Goal: Communication & Community: Answer question/provide support

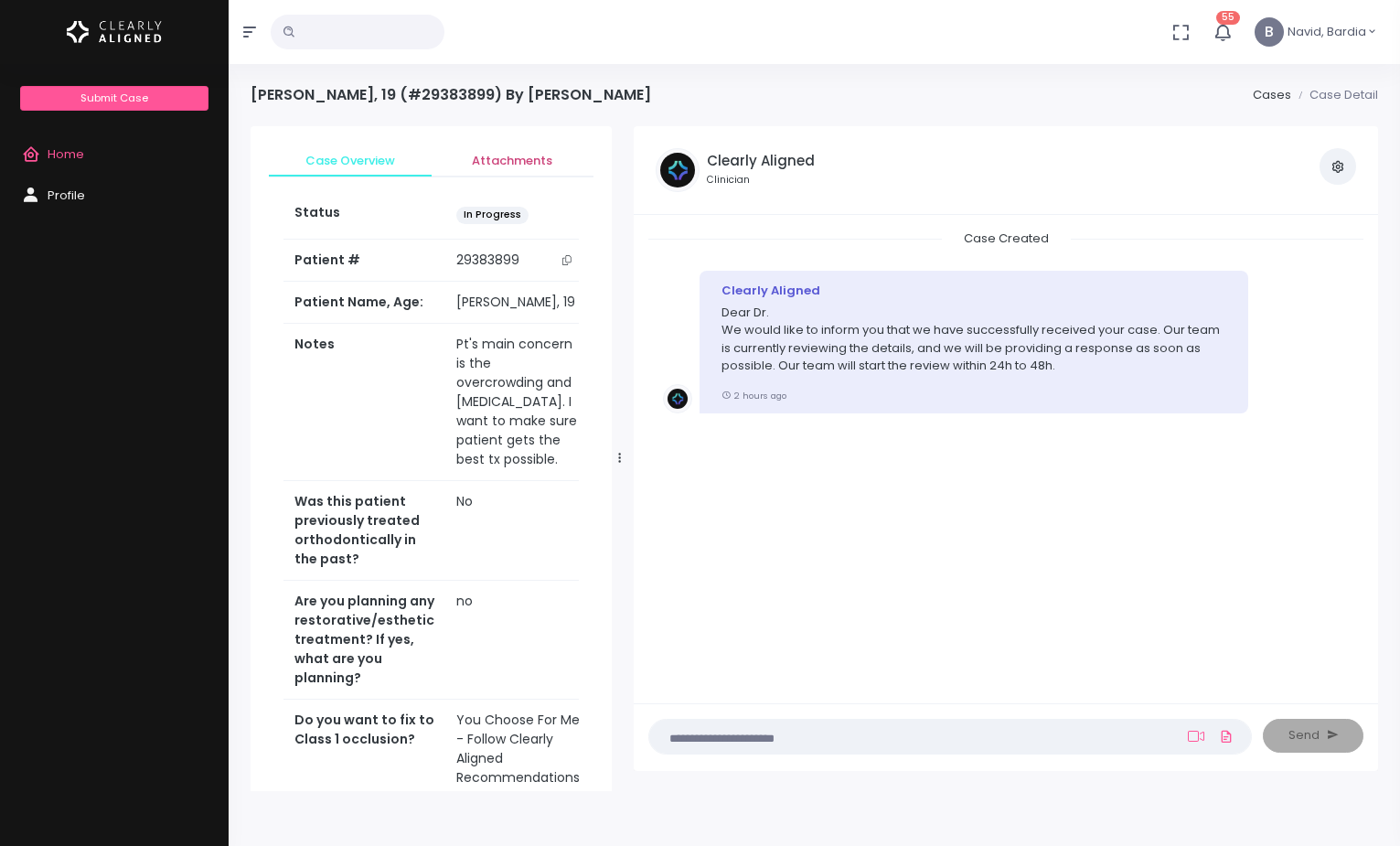
click at [494, 160] on span "Attachments" at bounding box center [513, 161] width 133 height 19
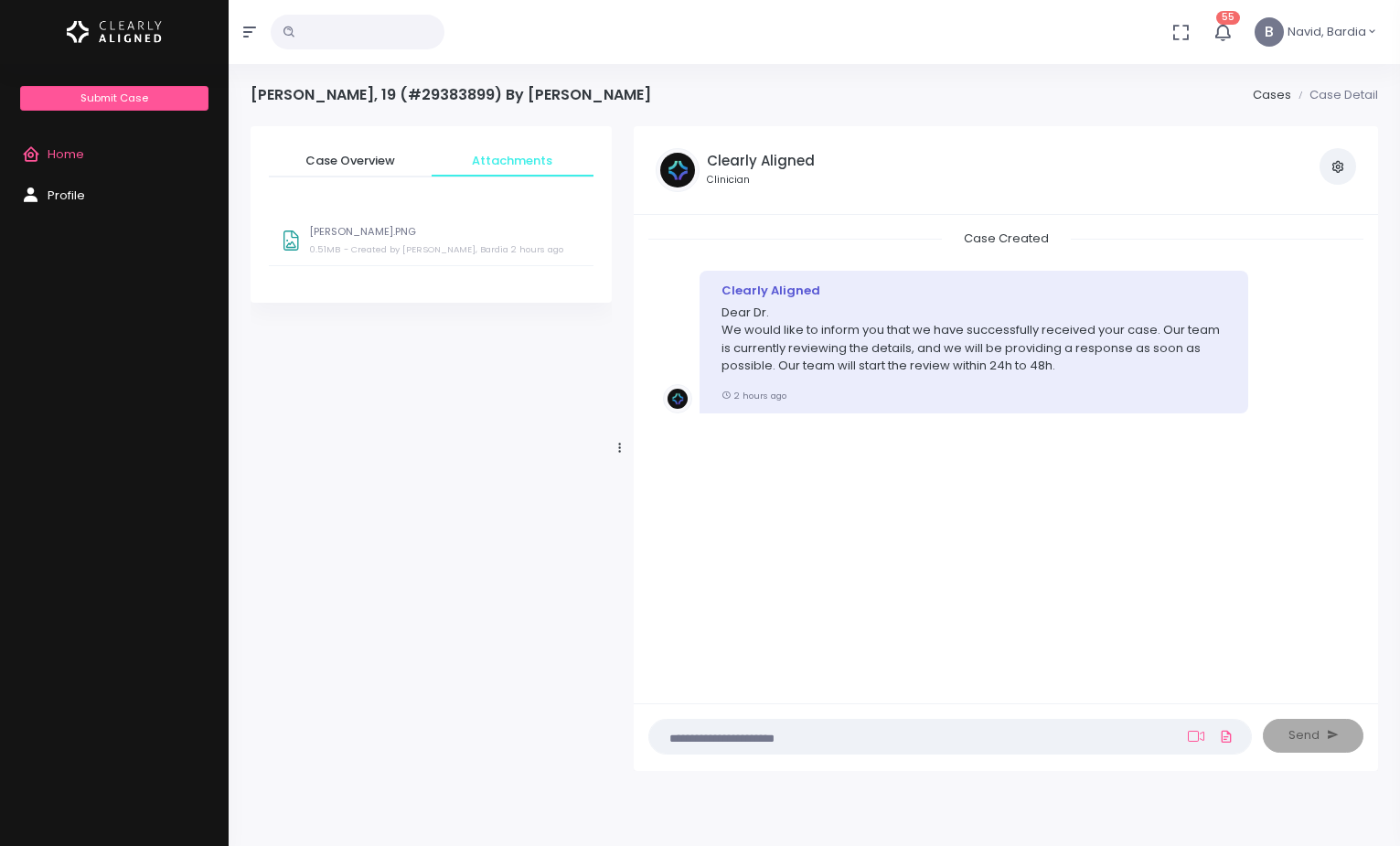
click at [77, 196] on span "Profile" at bounding box center [66, 195] width 37 height 18
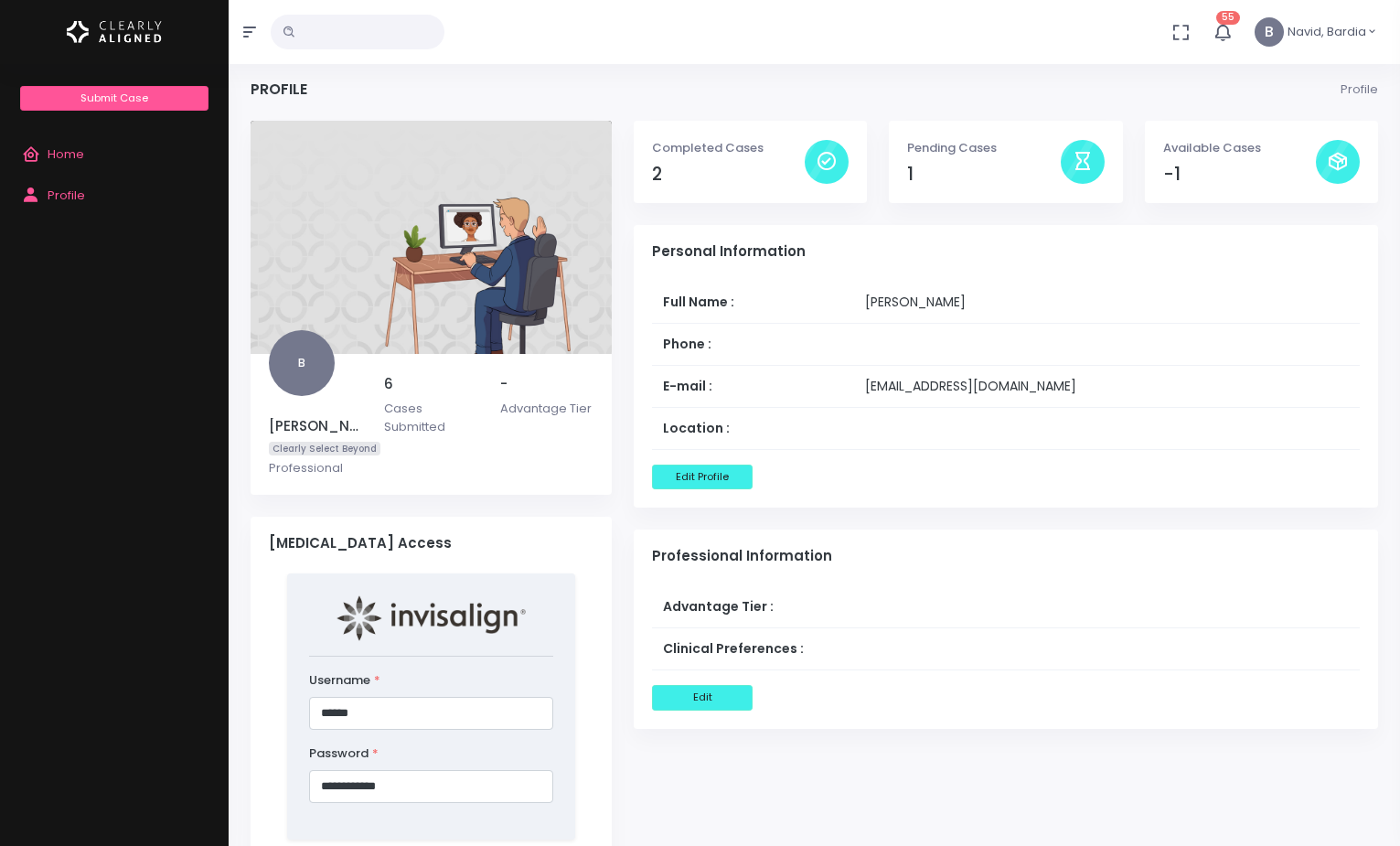
scroll to position [183, 0]
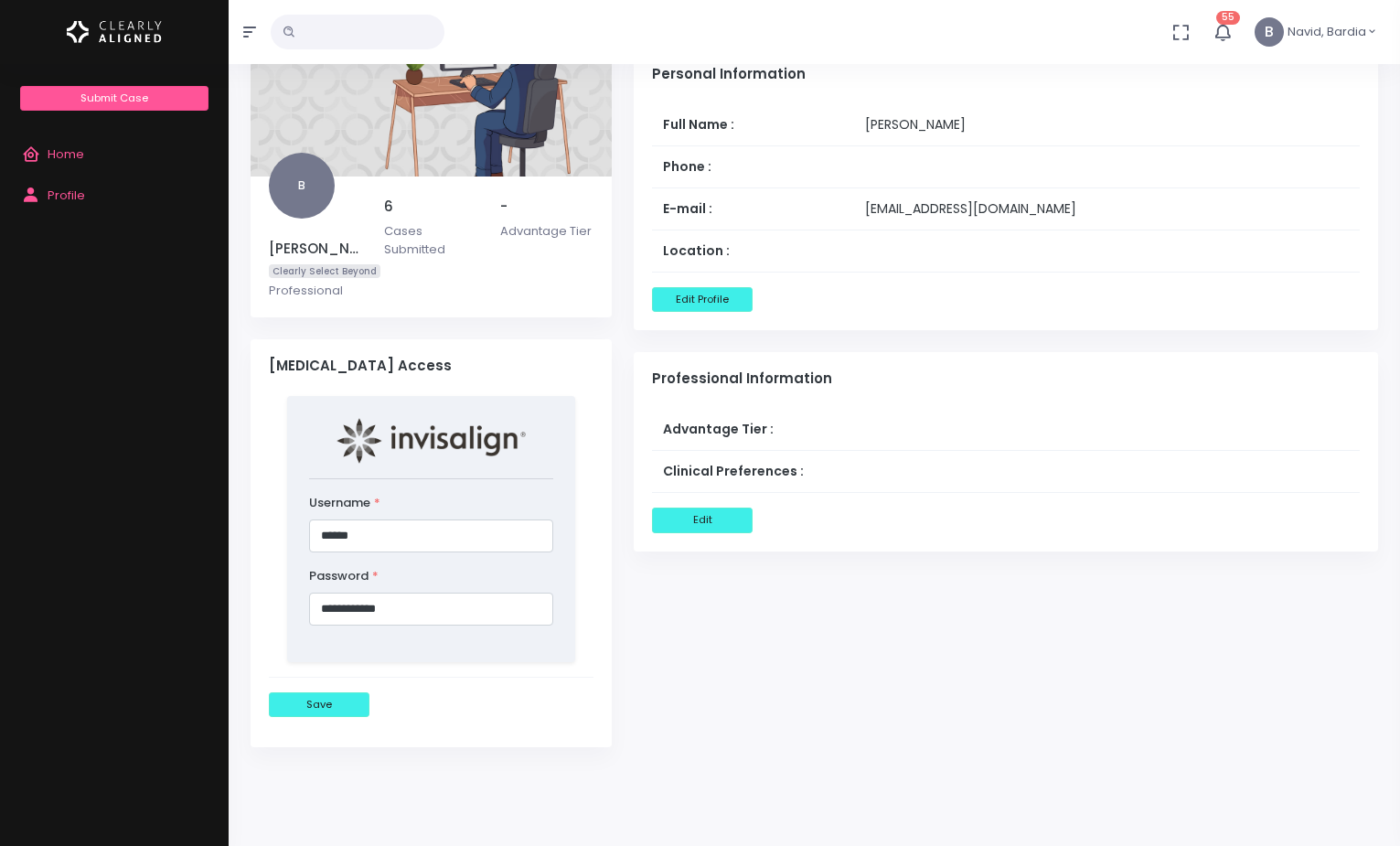
click at [96, 161] on link "Home" at bounding box center [114, 155] width 229 height 41
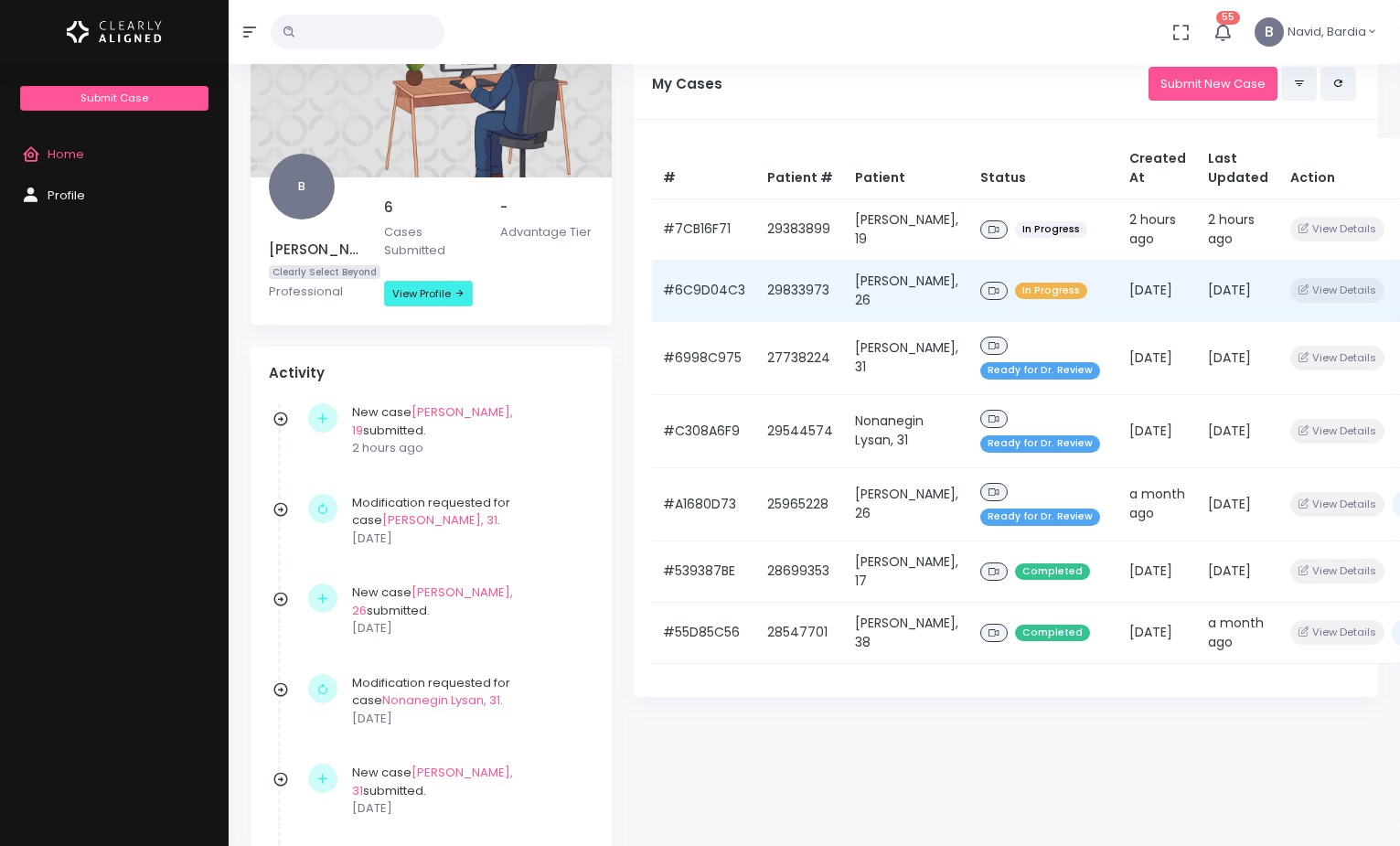
scroll to position [183, 0]
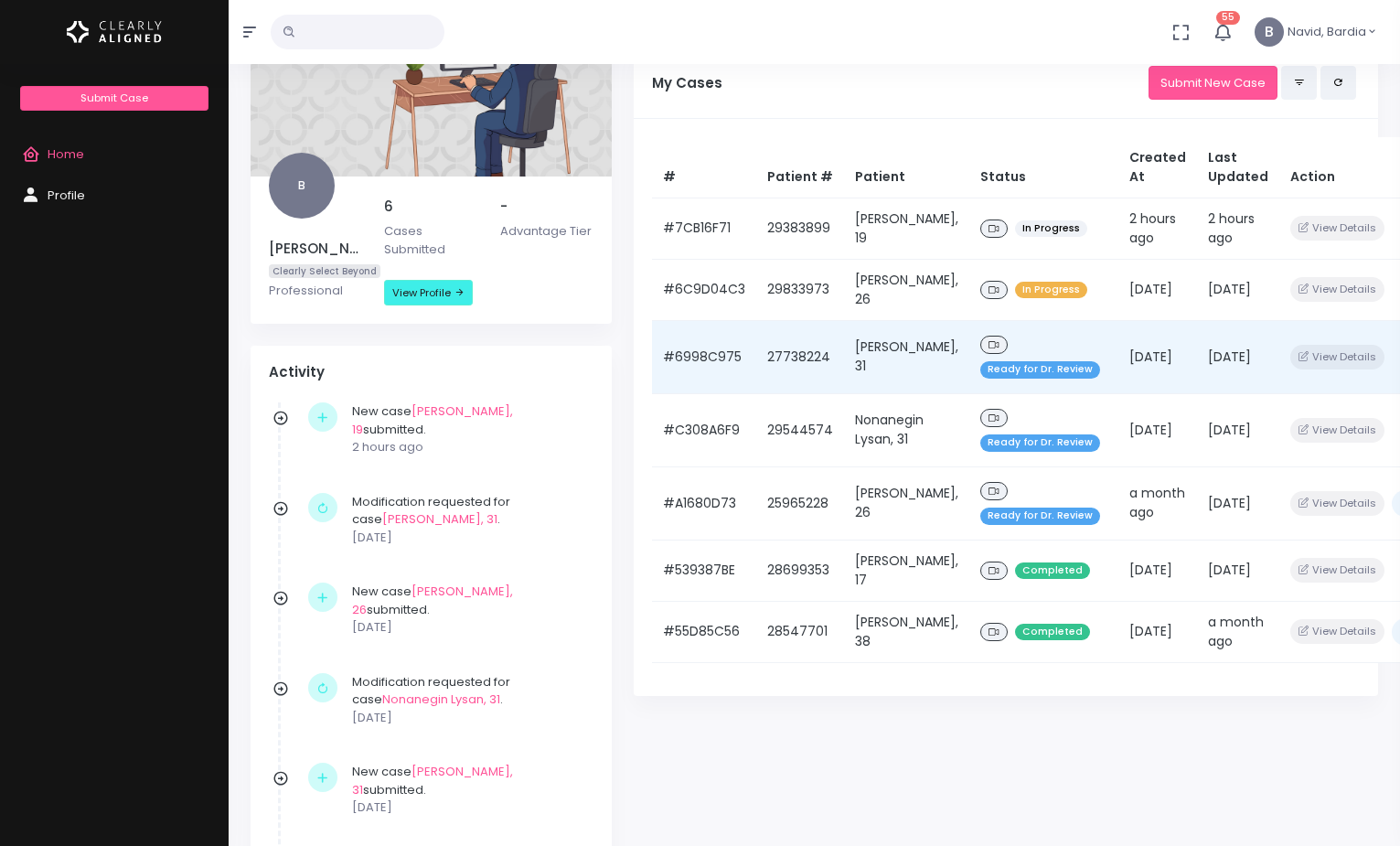
click at [1036, 349] on div "Ready for Dr. Review" at bounding box center [1044, 356] width 128 height 50
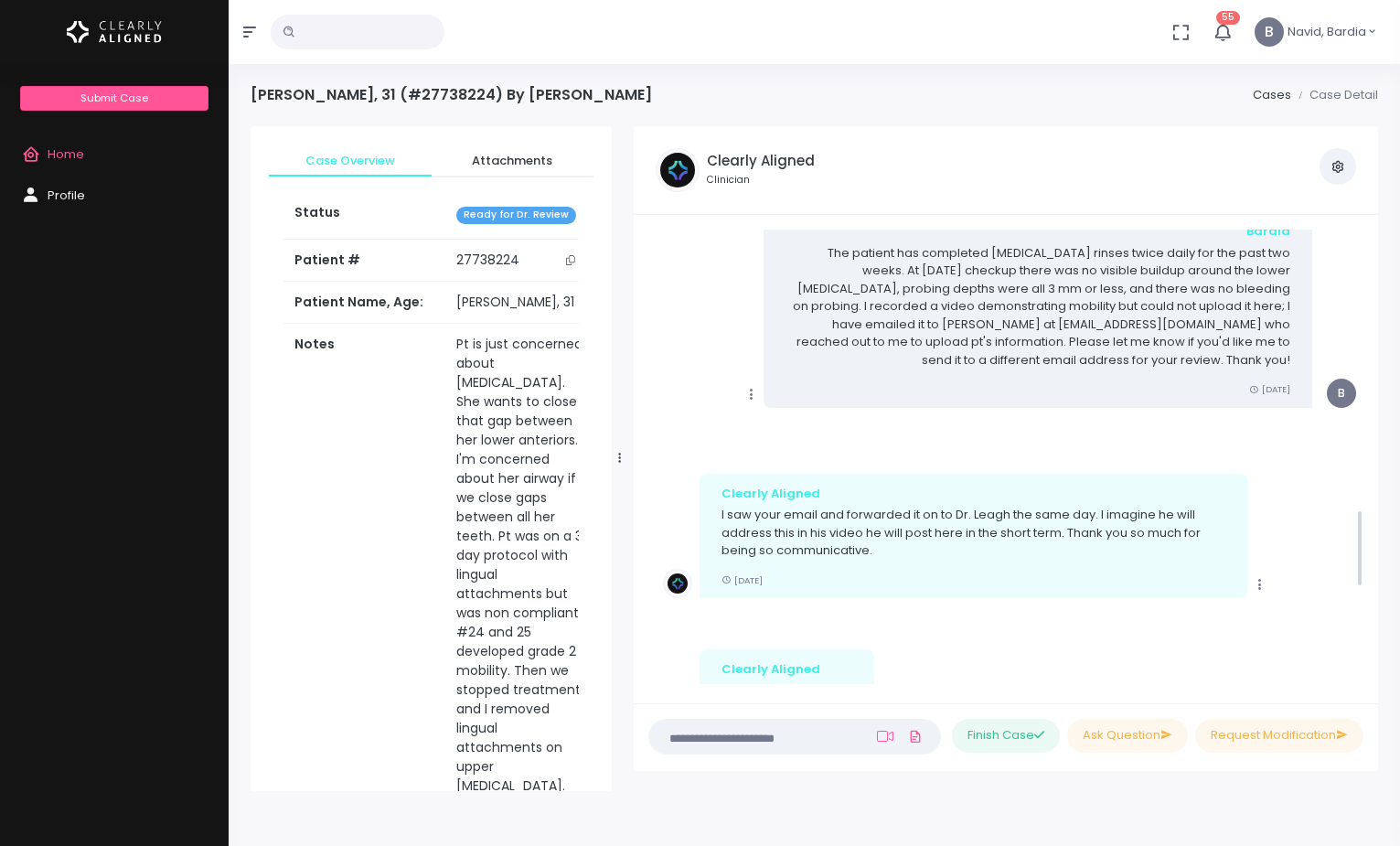
scroll to position [1647, 0]
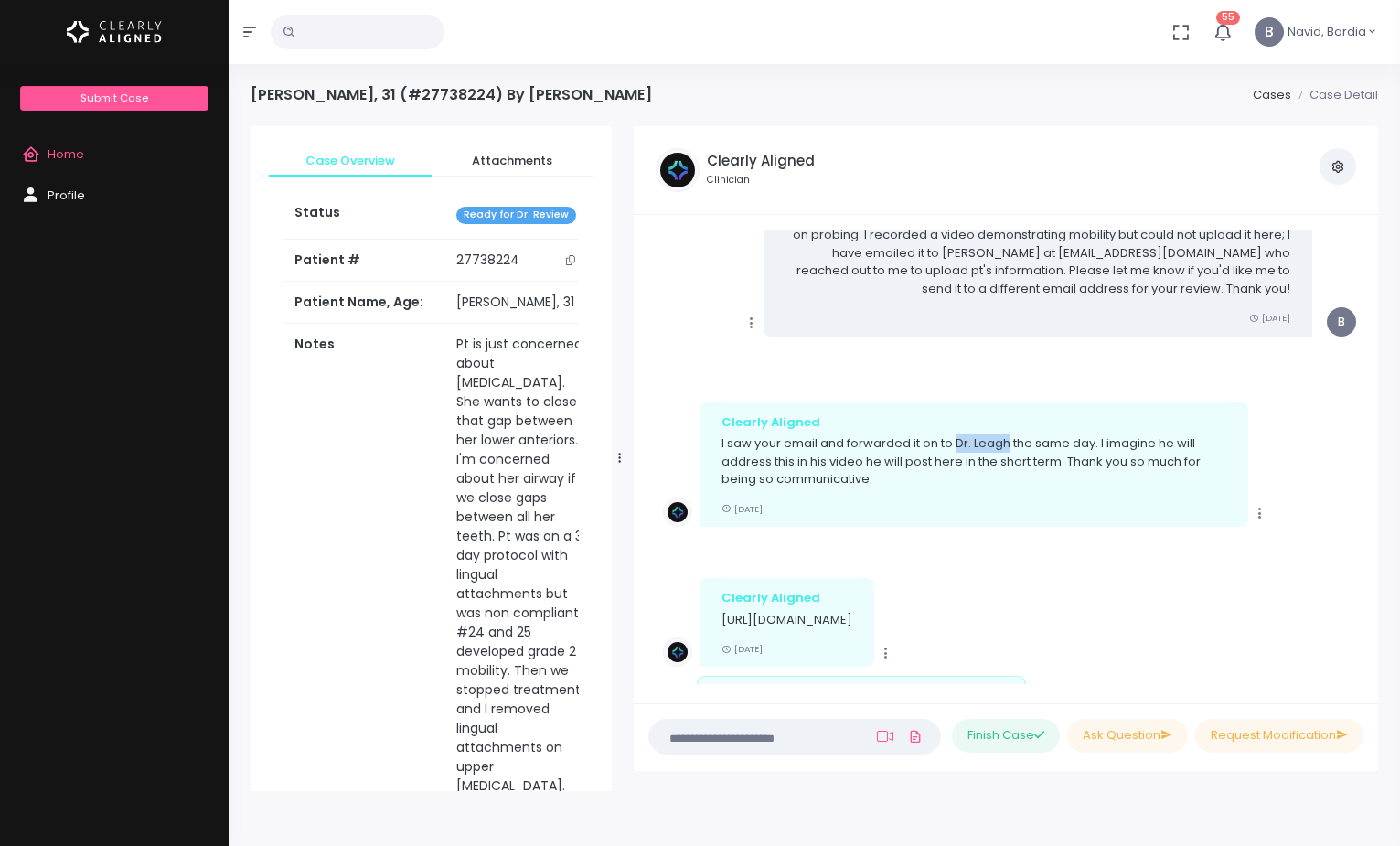
drag, startPoint x: 959, startPoint y: 441, endPoint x: 1011, endPoint y: 446, distance: 52.2
click at [1011, 446] on p "I saw your email and forwarded it on to Dr. Leagh the same day. I imagine he wi…" at bounding box center [973, 461] width 504 height 54
copy p "Dr. Leagh"
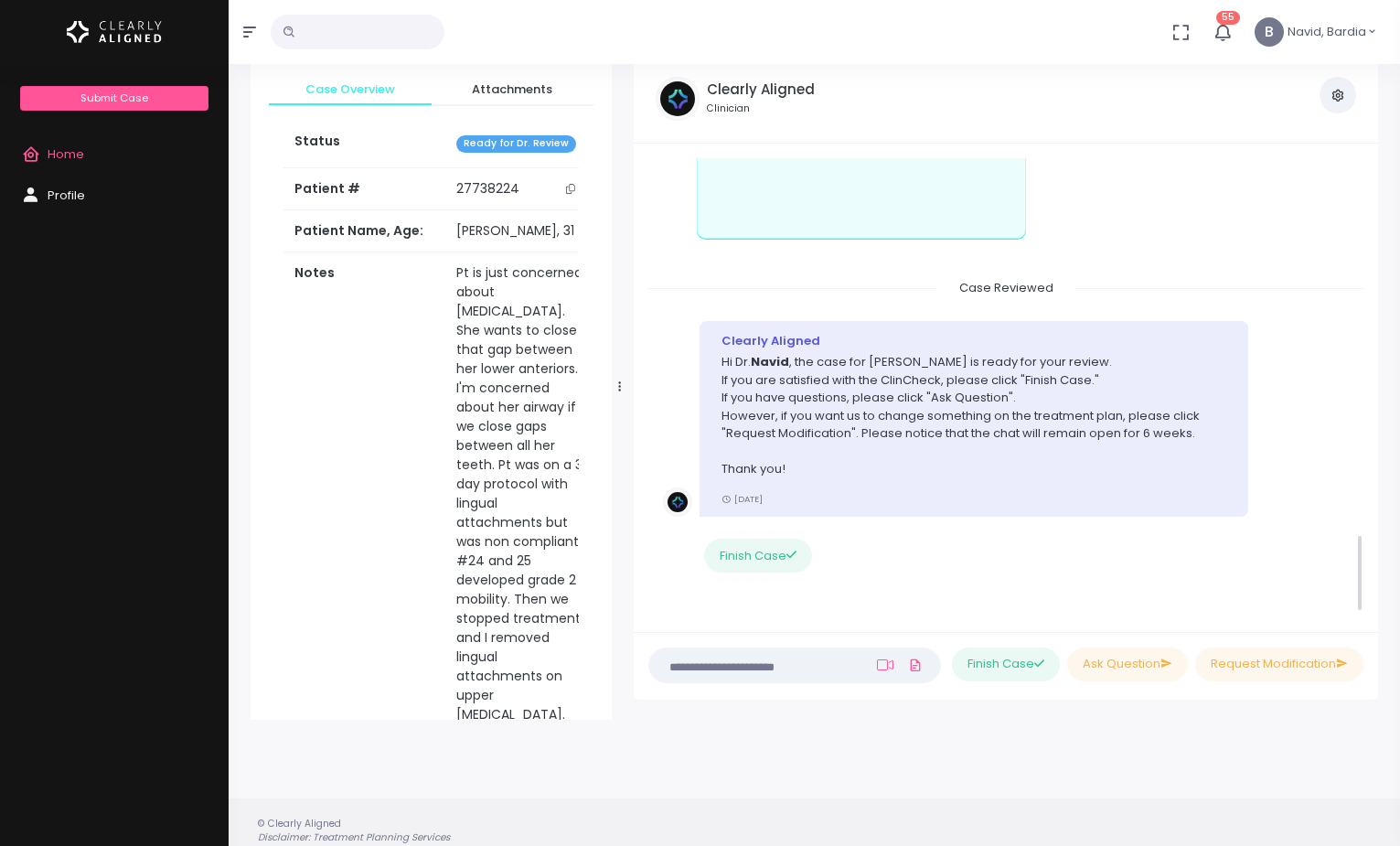
scroll to position [146, 0]
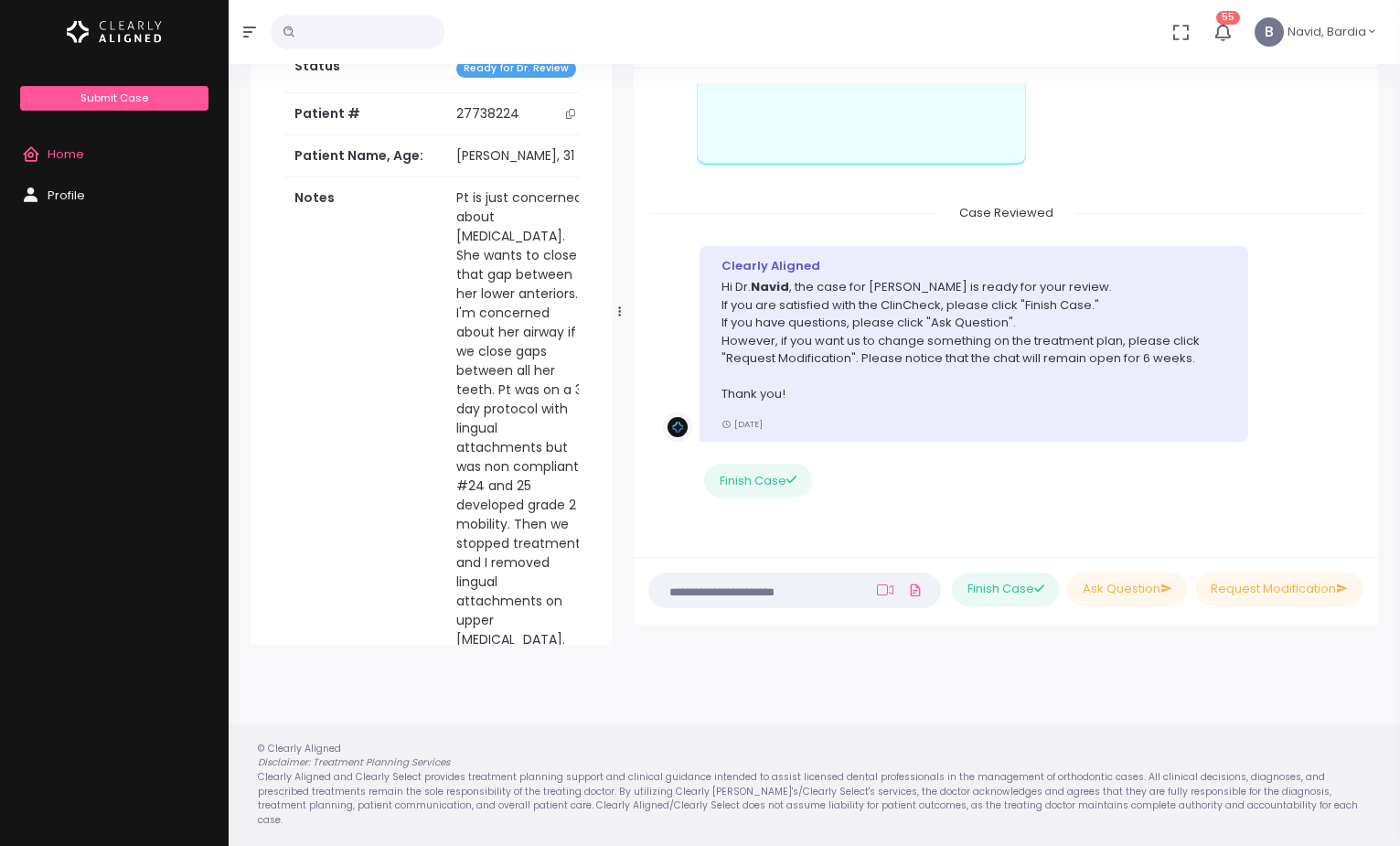
click at [776, 599] on textarea at bounding box center [758, 590] width 197 height 21
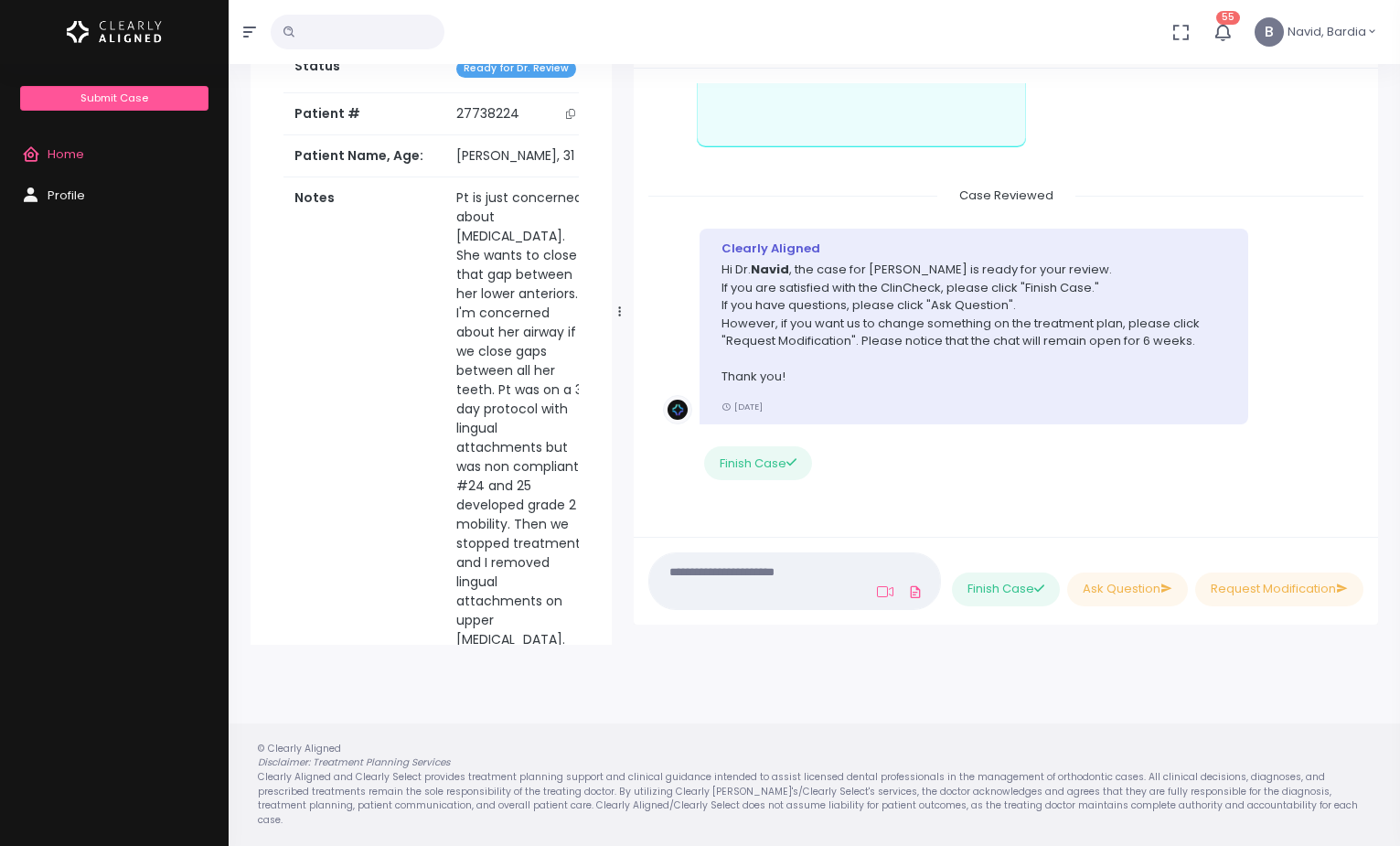
paste textarea "*********"
click at [672, 573] on textarea "*********" at bounding box center [758, 581] width 197 height 41
click at [793, 585] on textarea "**********" at bounding box center [758, 581] width 197 height 41
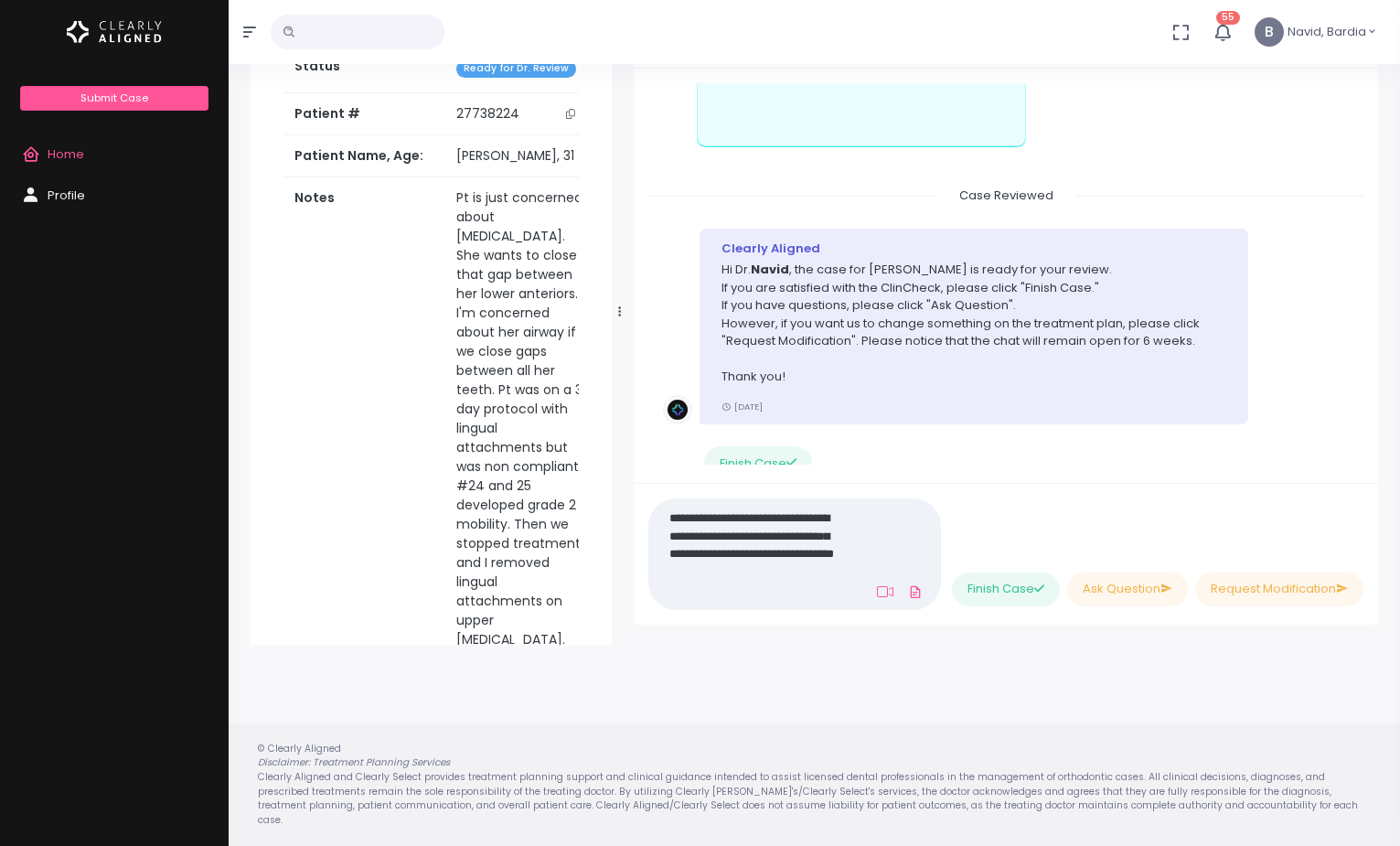
scroll to position [0, 0]
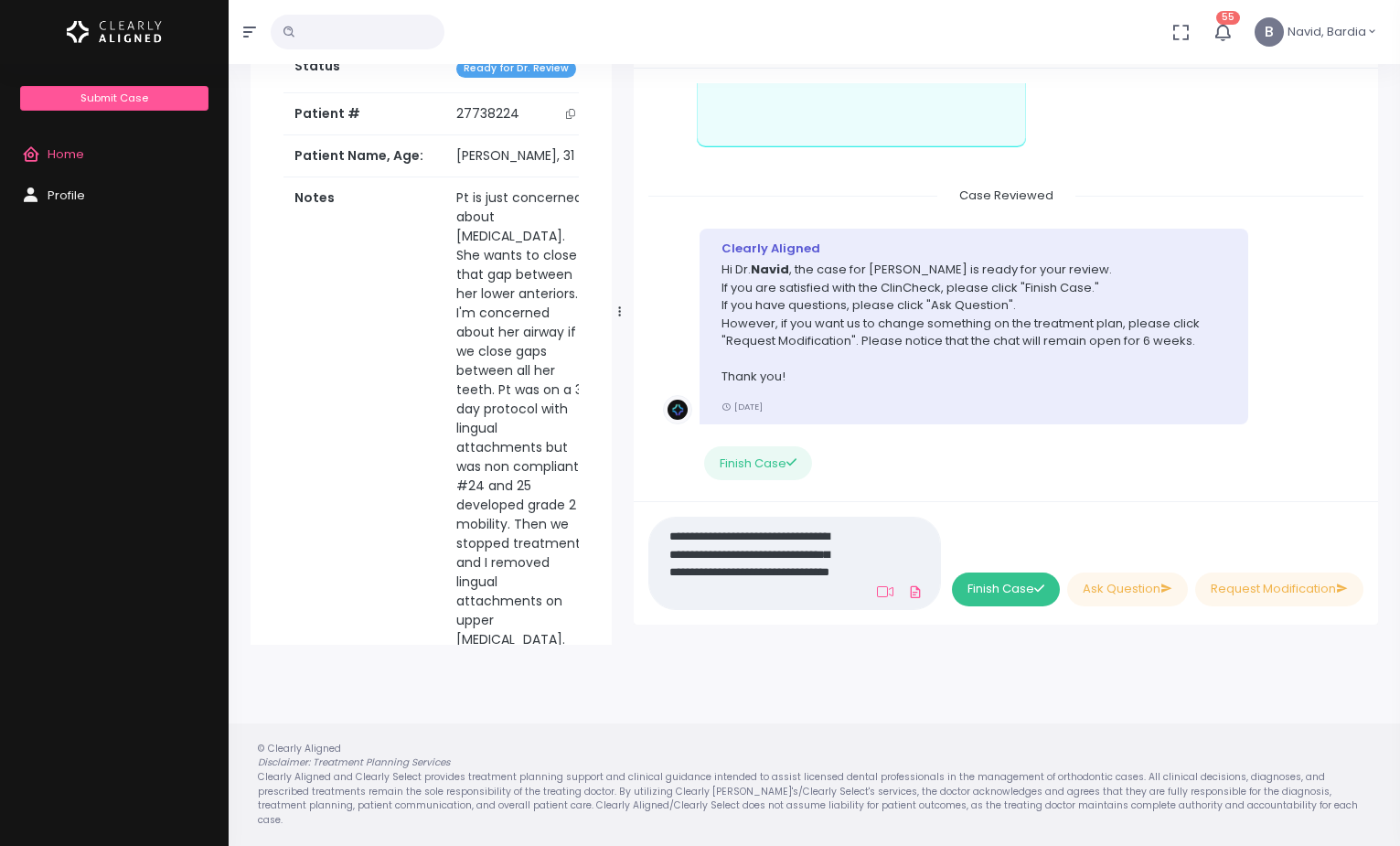
type textarea "**********"
click at [1009, 592] on button "Finish Case" at bounding box center [1006, 589] width 108 height 33
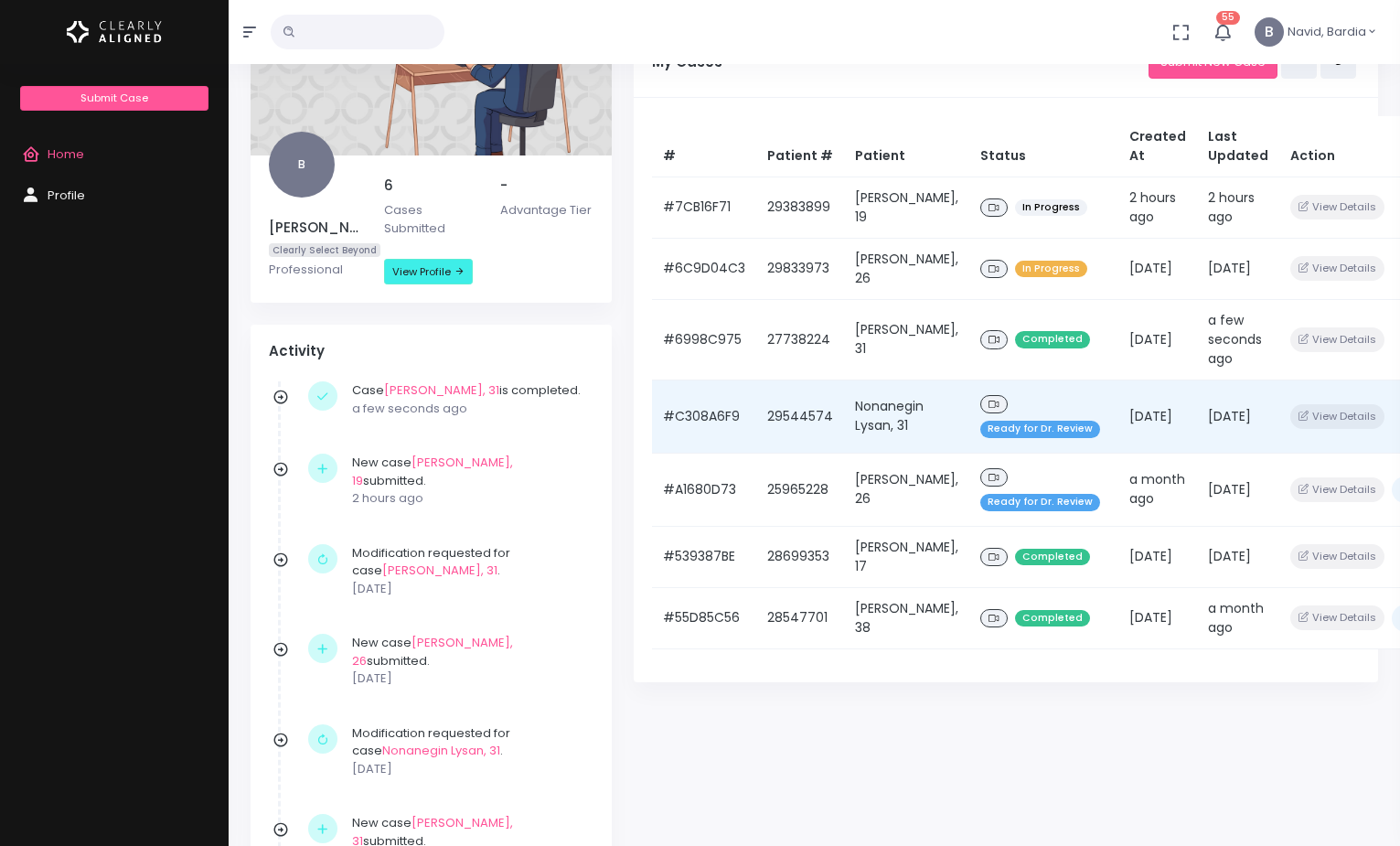
scroll to position [208, 0]
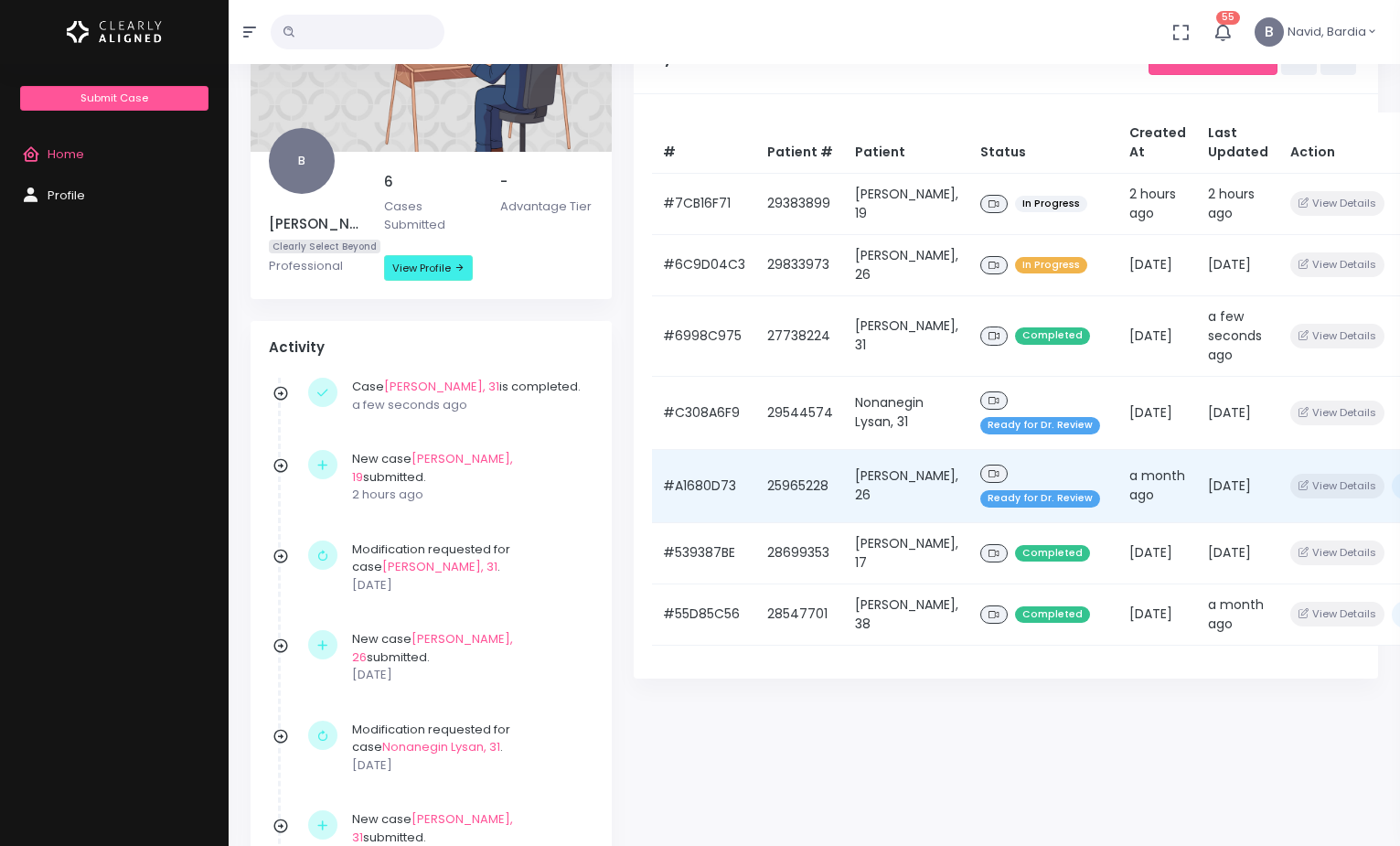
click at [1005, 471] on div "Ready for Dr. Review" at bounding box center [1044, 486] width 128 height 50
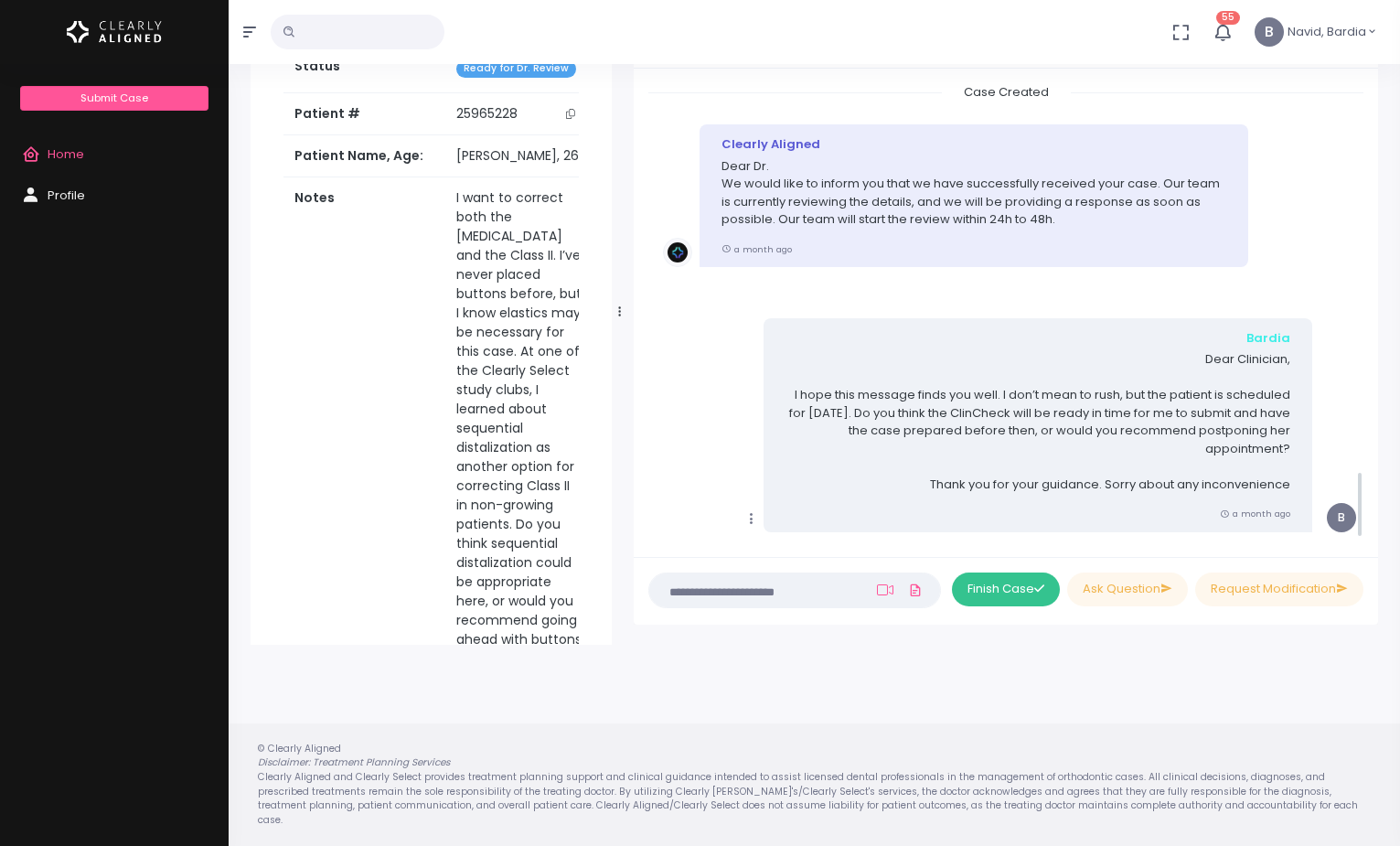
scroll to position [2631, 0]
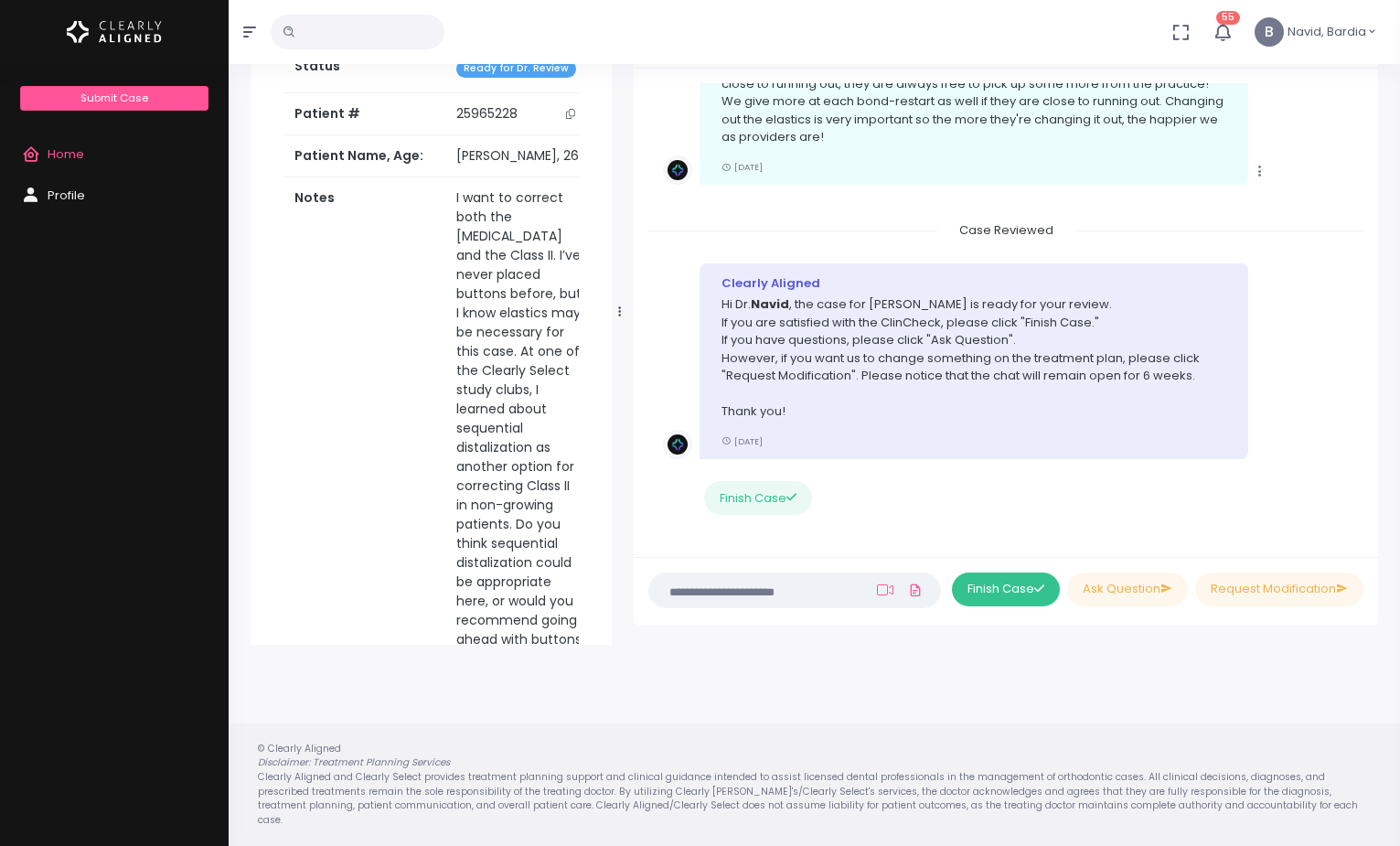
click at [1000, 596] on button "Finish Case" at bounding box center [1006, 589] width 108 height 33
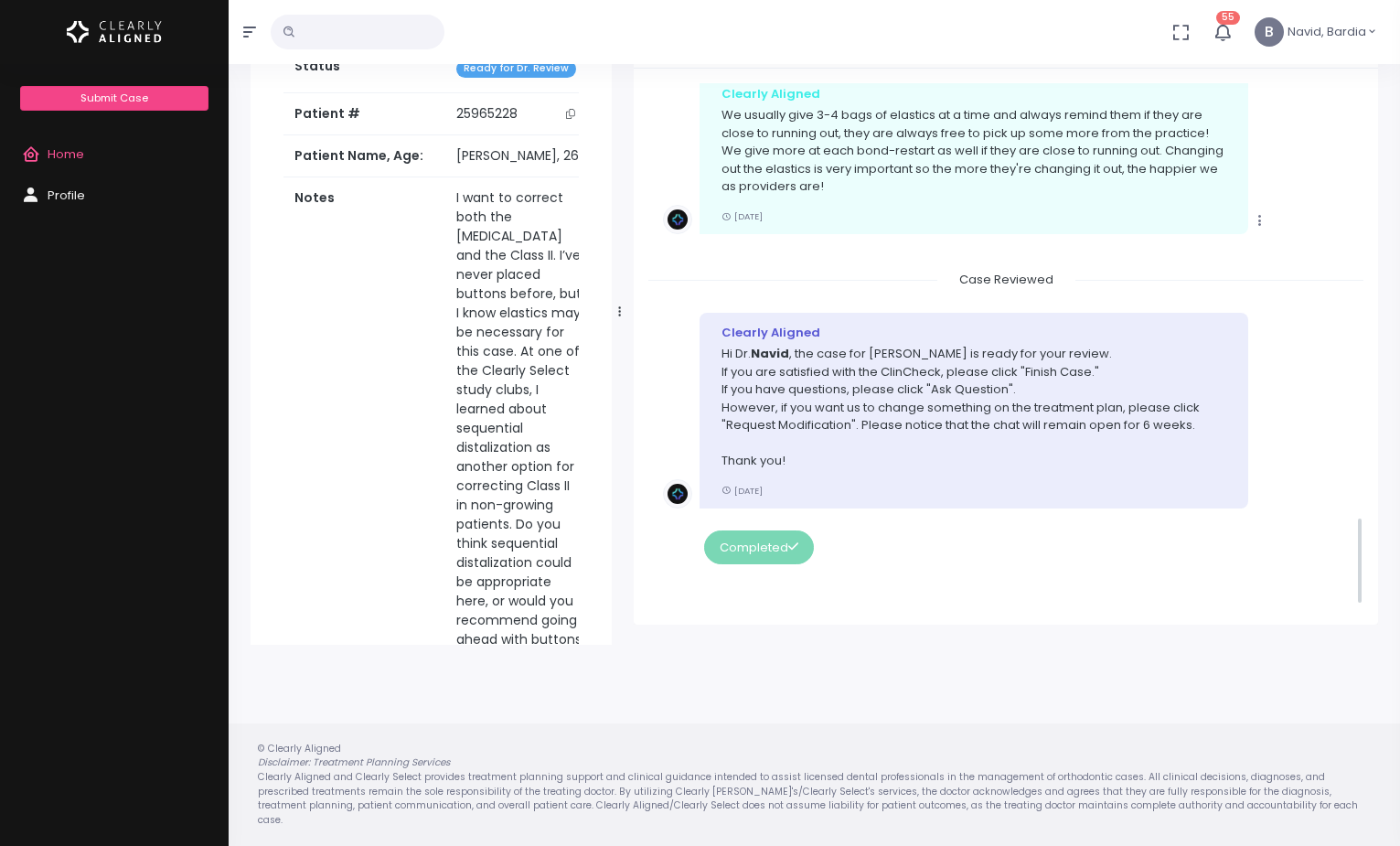
scroll to position [2564, 0]
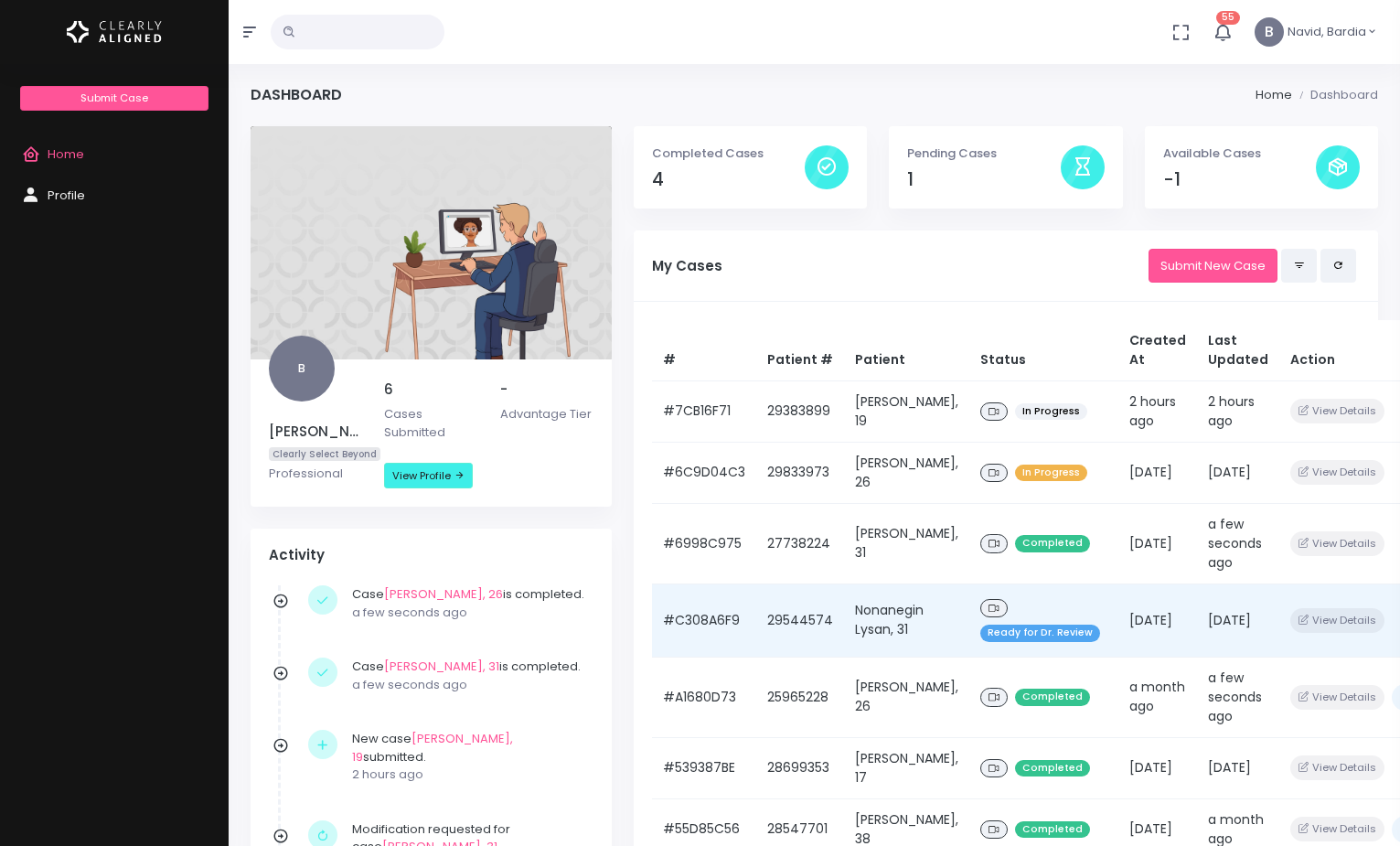
click at [989, 617] on div "Ready for Dr. Review" at bounding box center [1044, 620] width 128 height 50
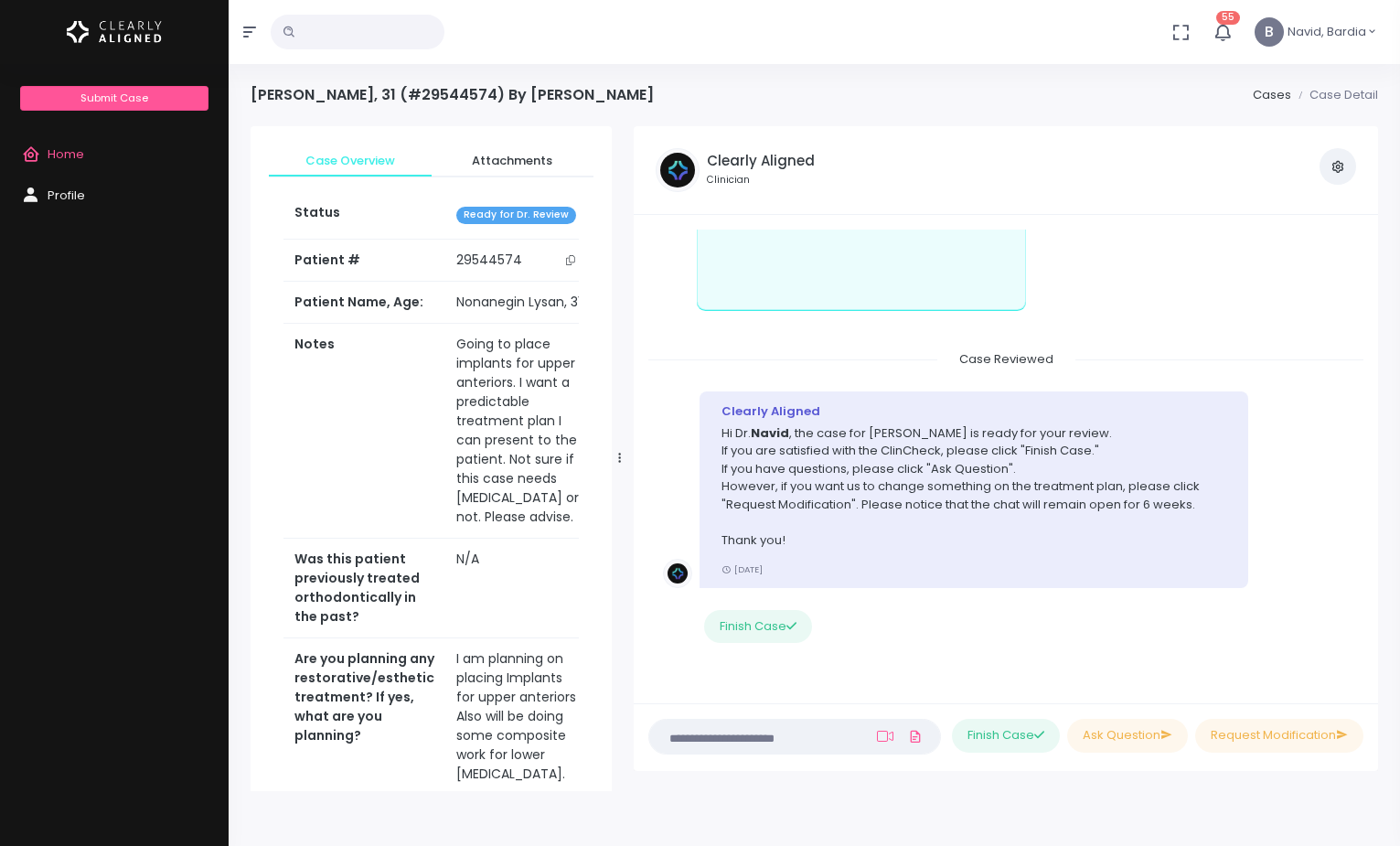
scroll to position [1306, 0]
click at [744, 614] on button "Finish Case" at bounding box center [758, 627] width 108 height 33
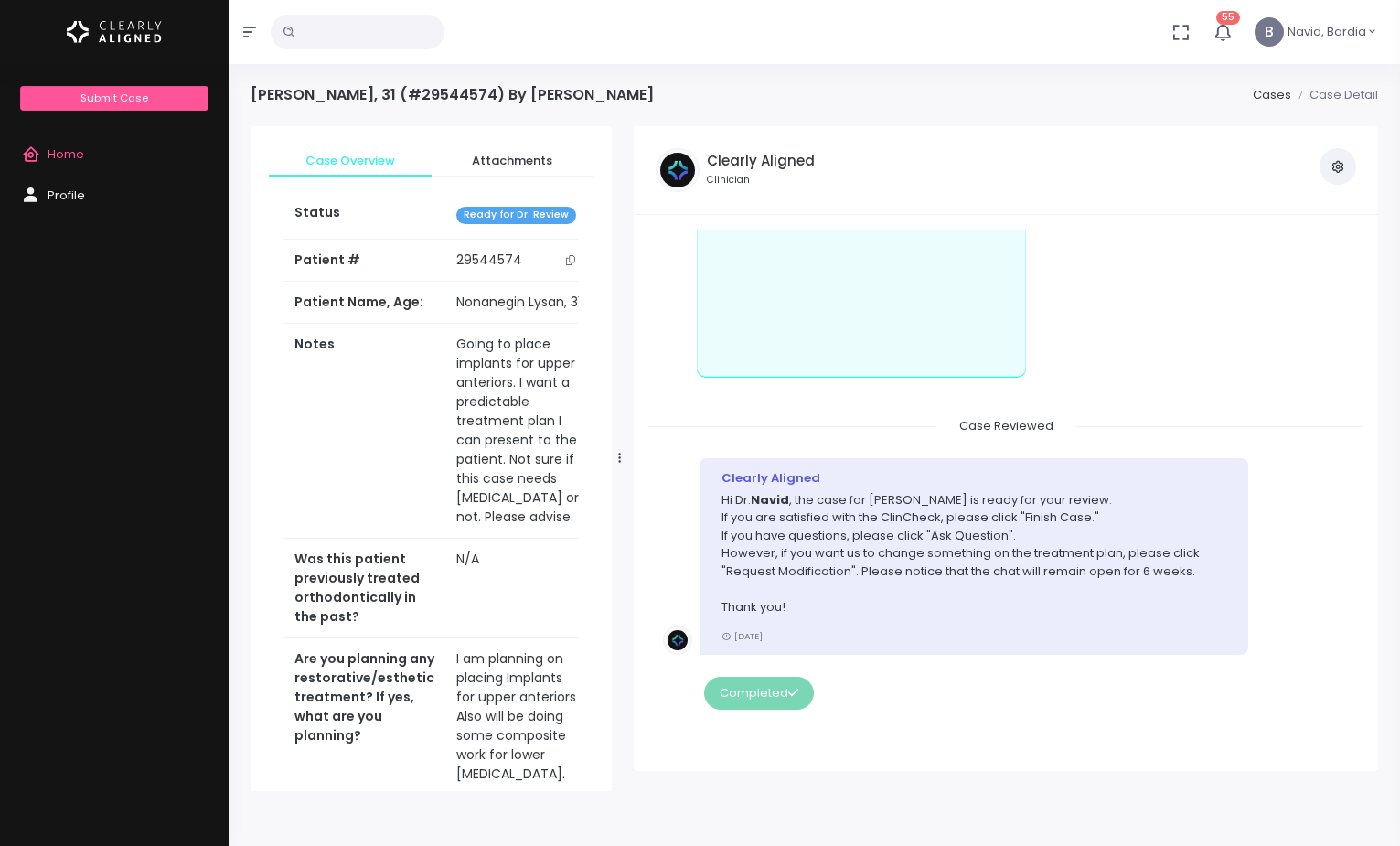
scroll to position [1240, 0]
click at [50, 141] on link "Home" at bounding box center [114, 155] width 229 height 41
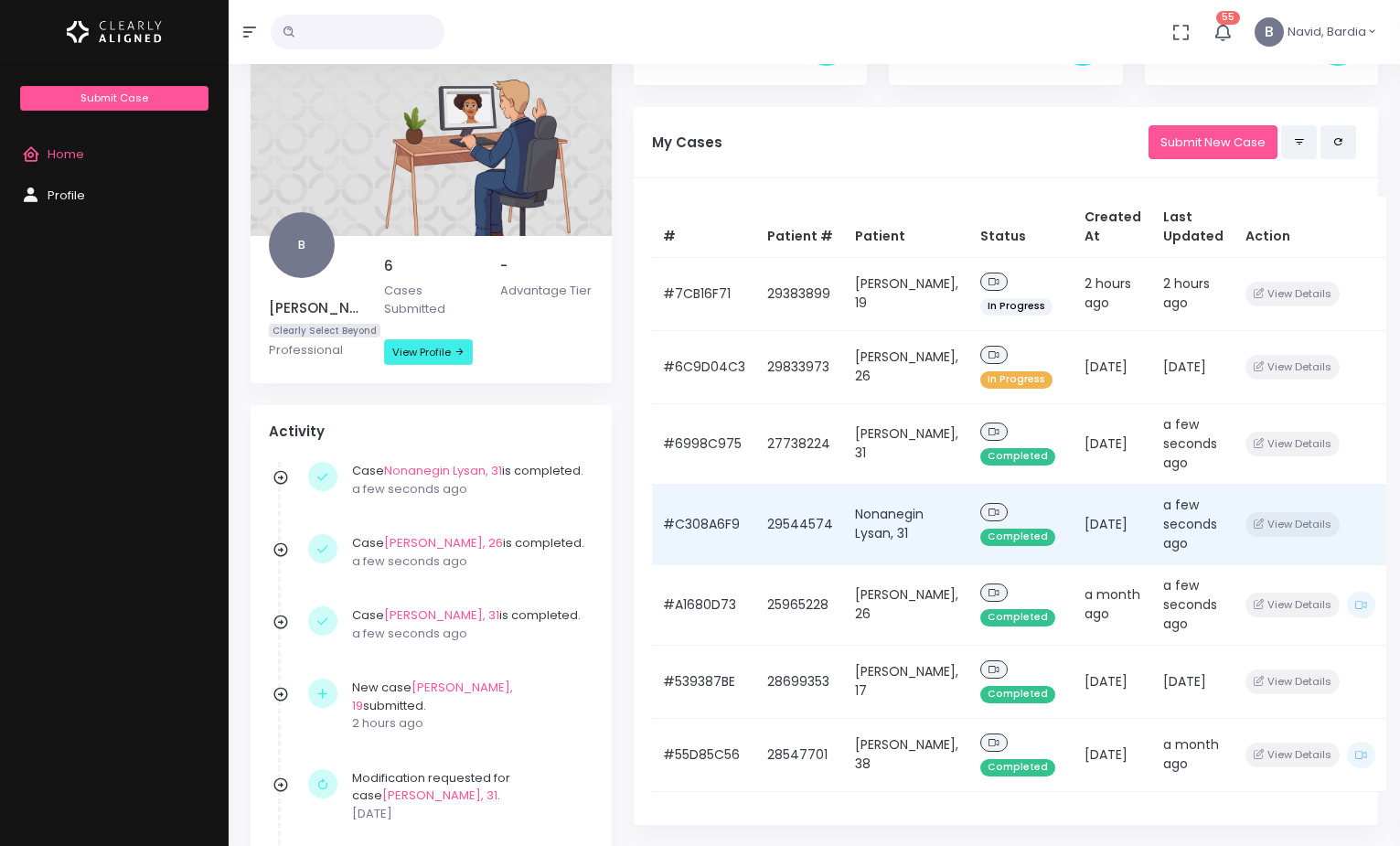
scroll to position [91, 0]
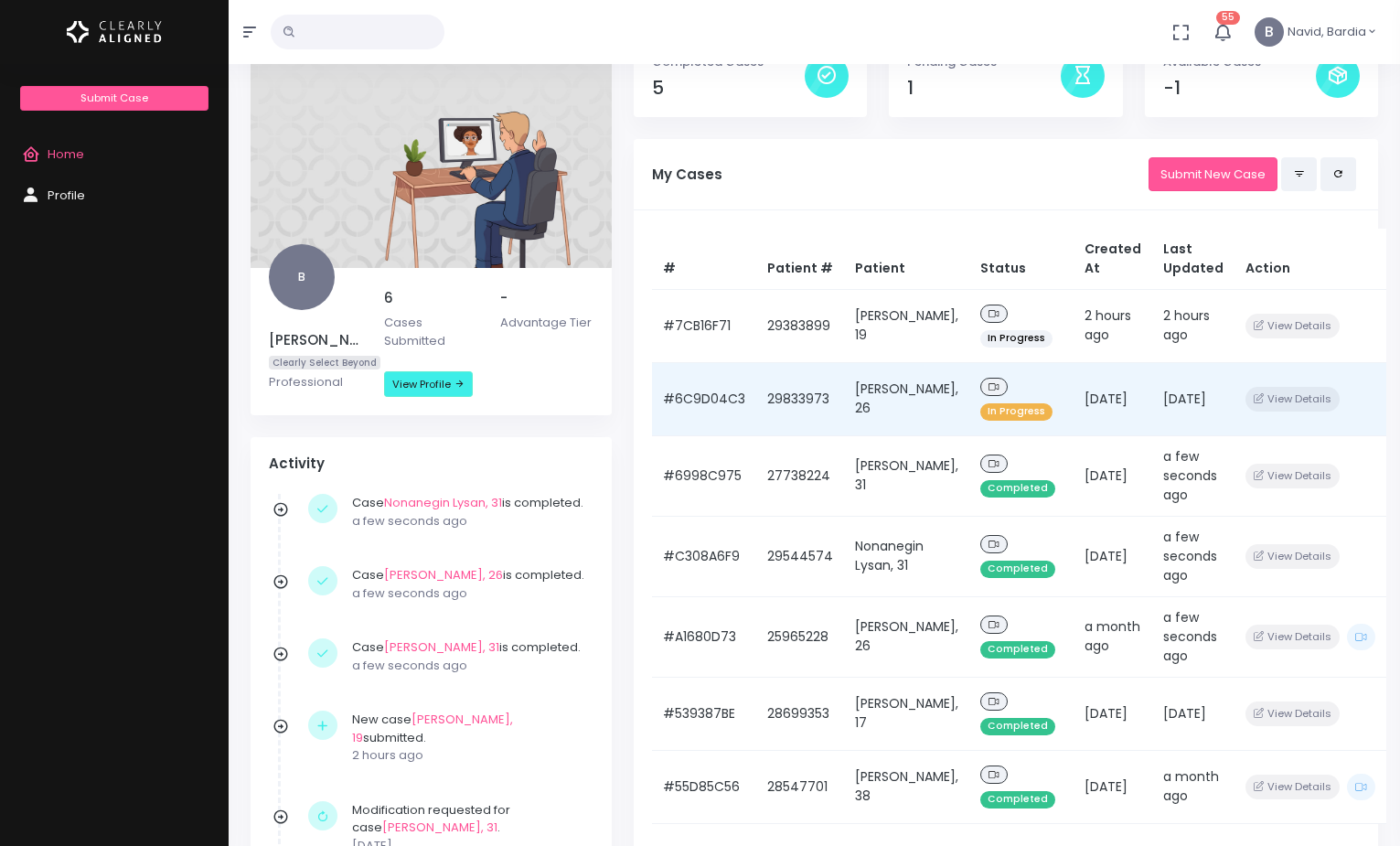
click at [1108, 393] on td "[DATE]" at bounding box center [1113, 398] width 78 height 74
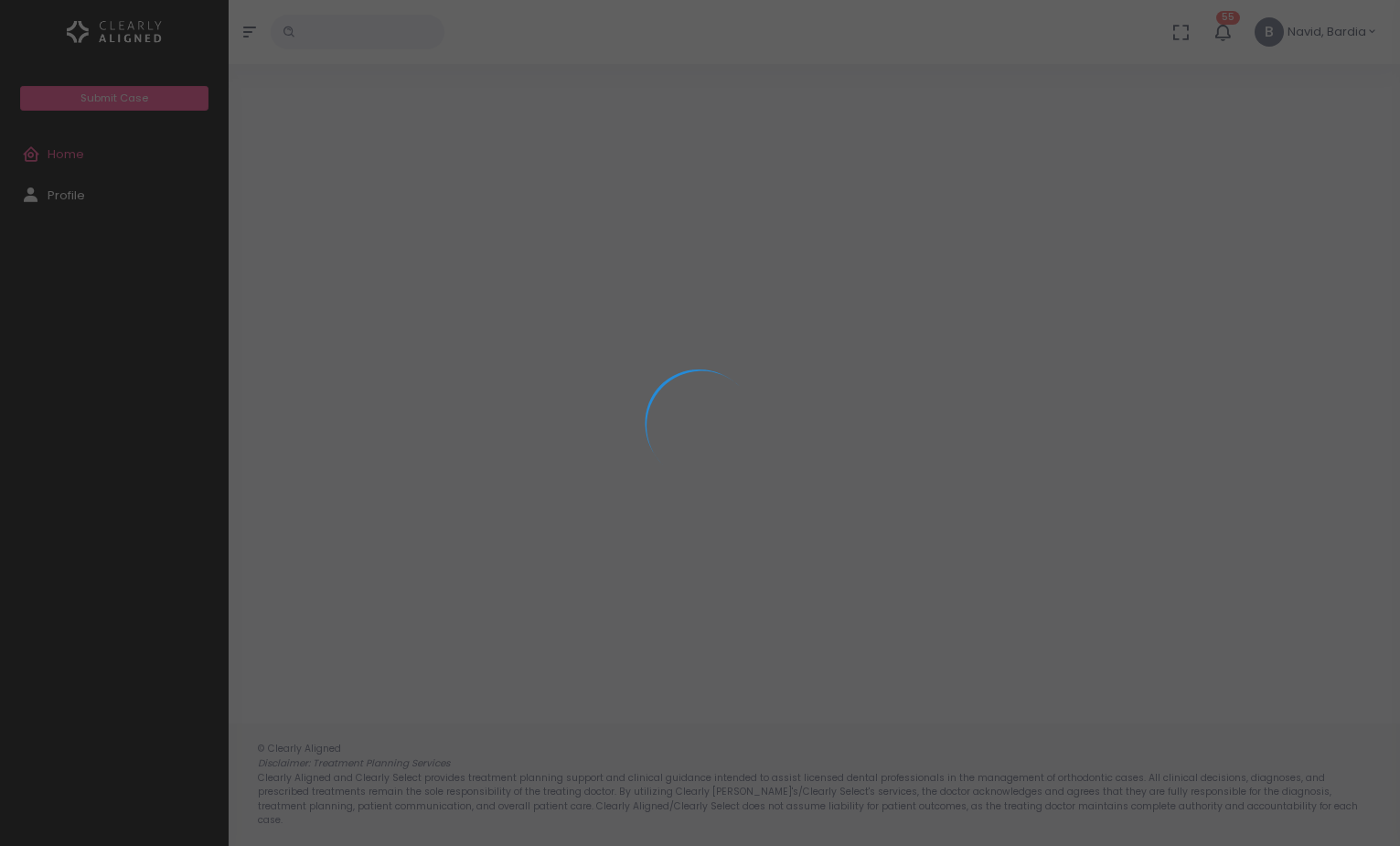
scroll to position [91, 0]
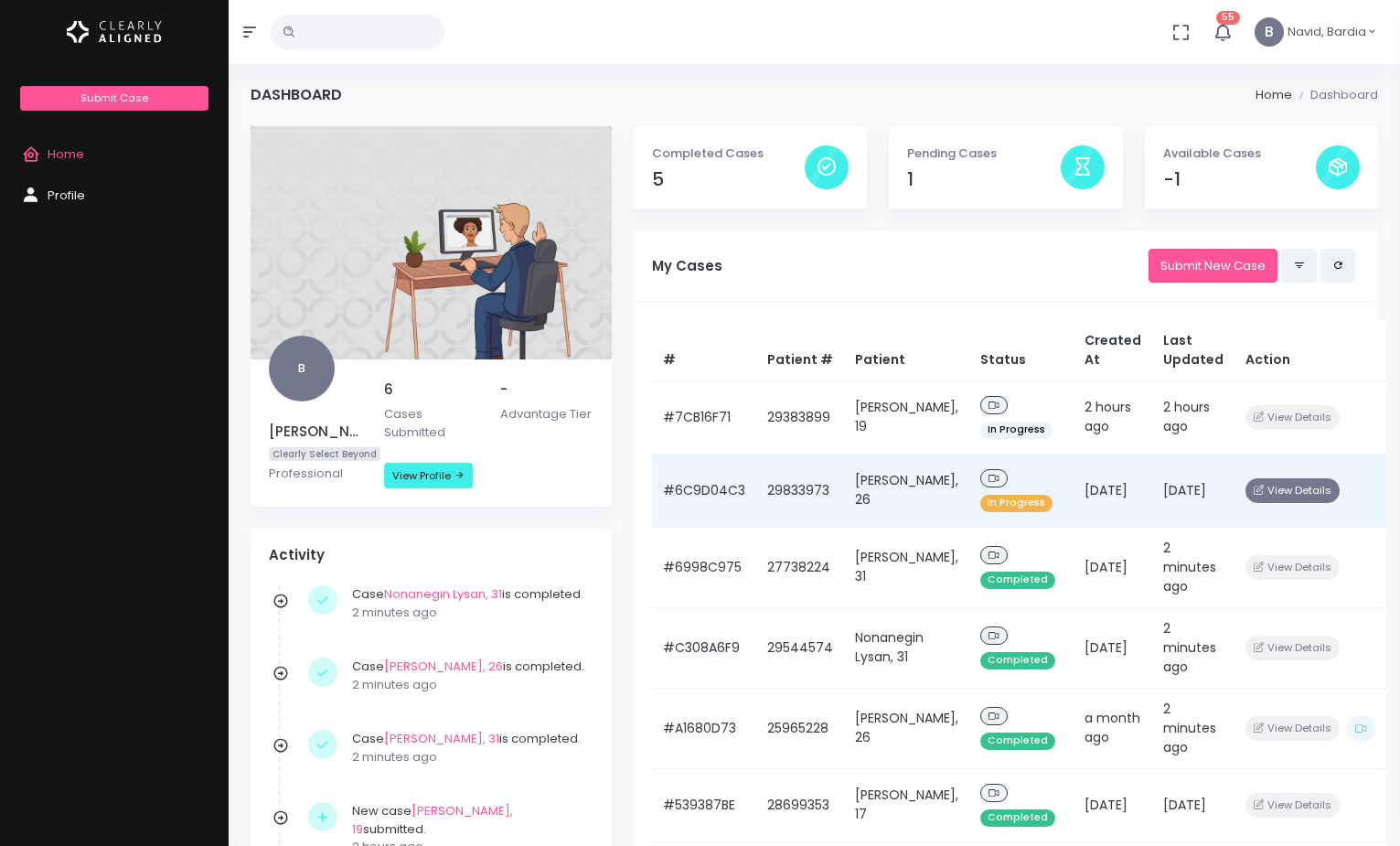
click at [1245, 498] on button "View Details" at bounding box center [1292, 490] width 94 height 25
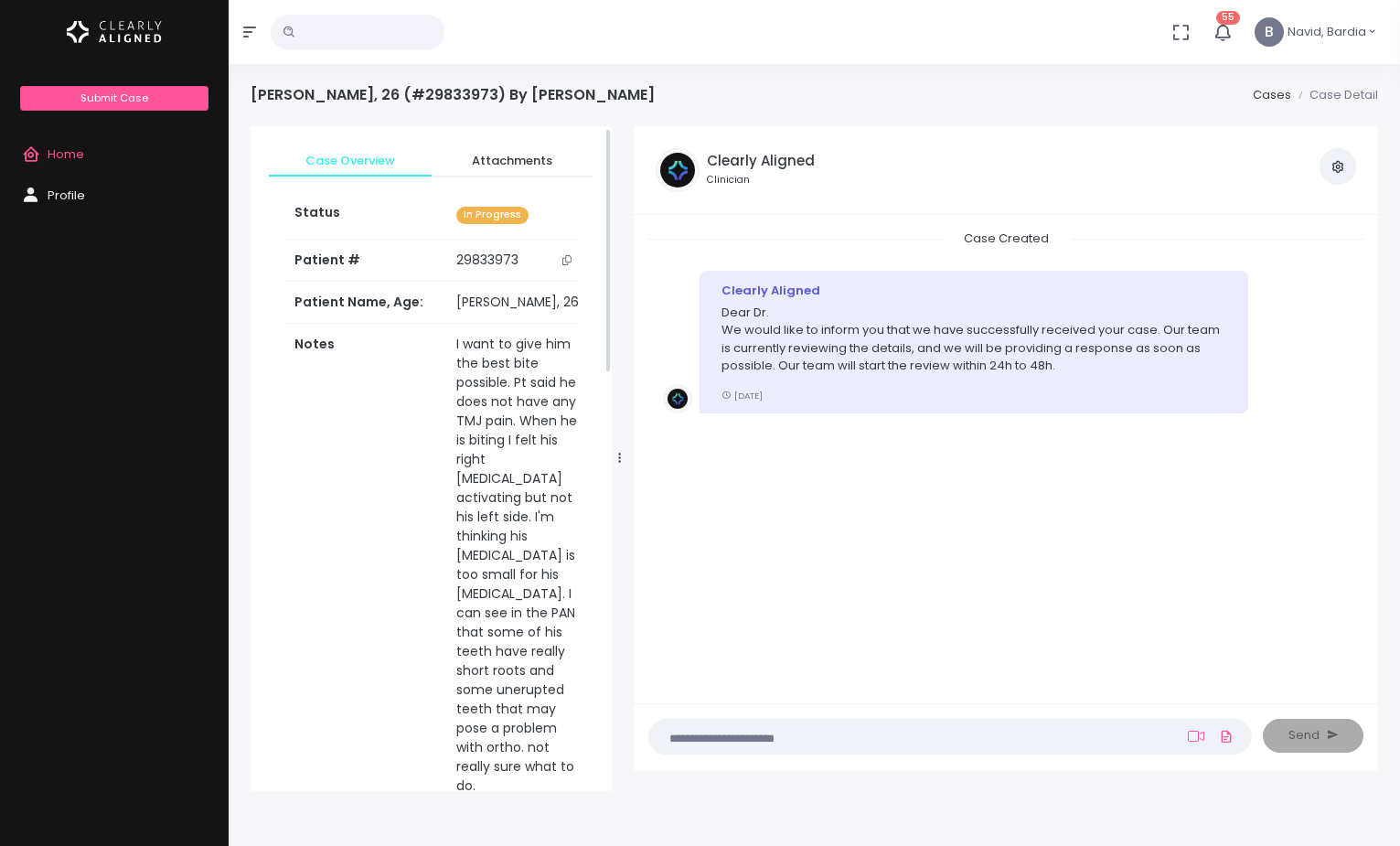
scroll to position [91, 0]
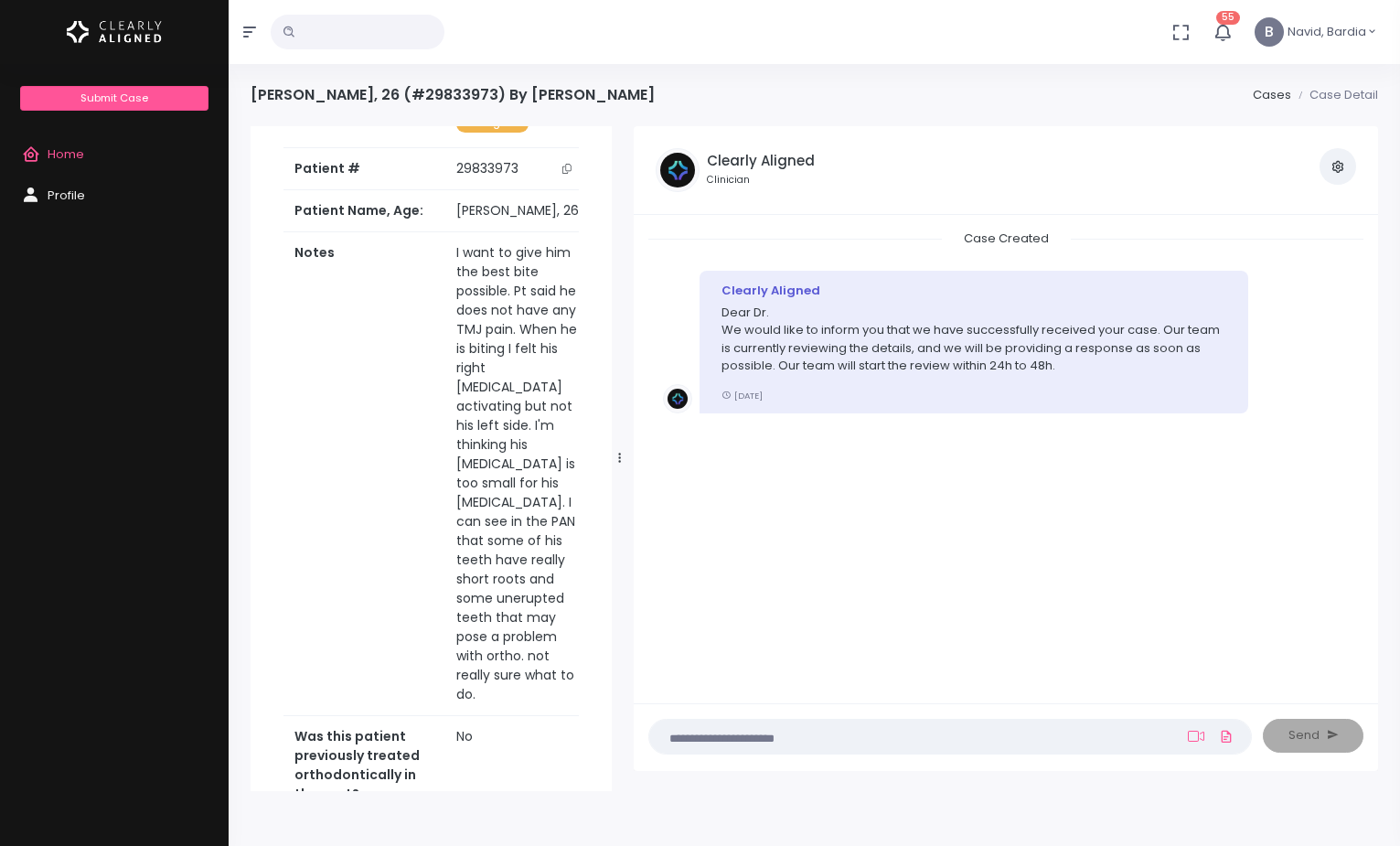
click at [760, 741] on textarea at bounding box center [914, 736] width 508 height 21
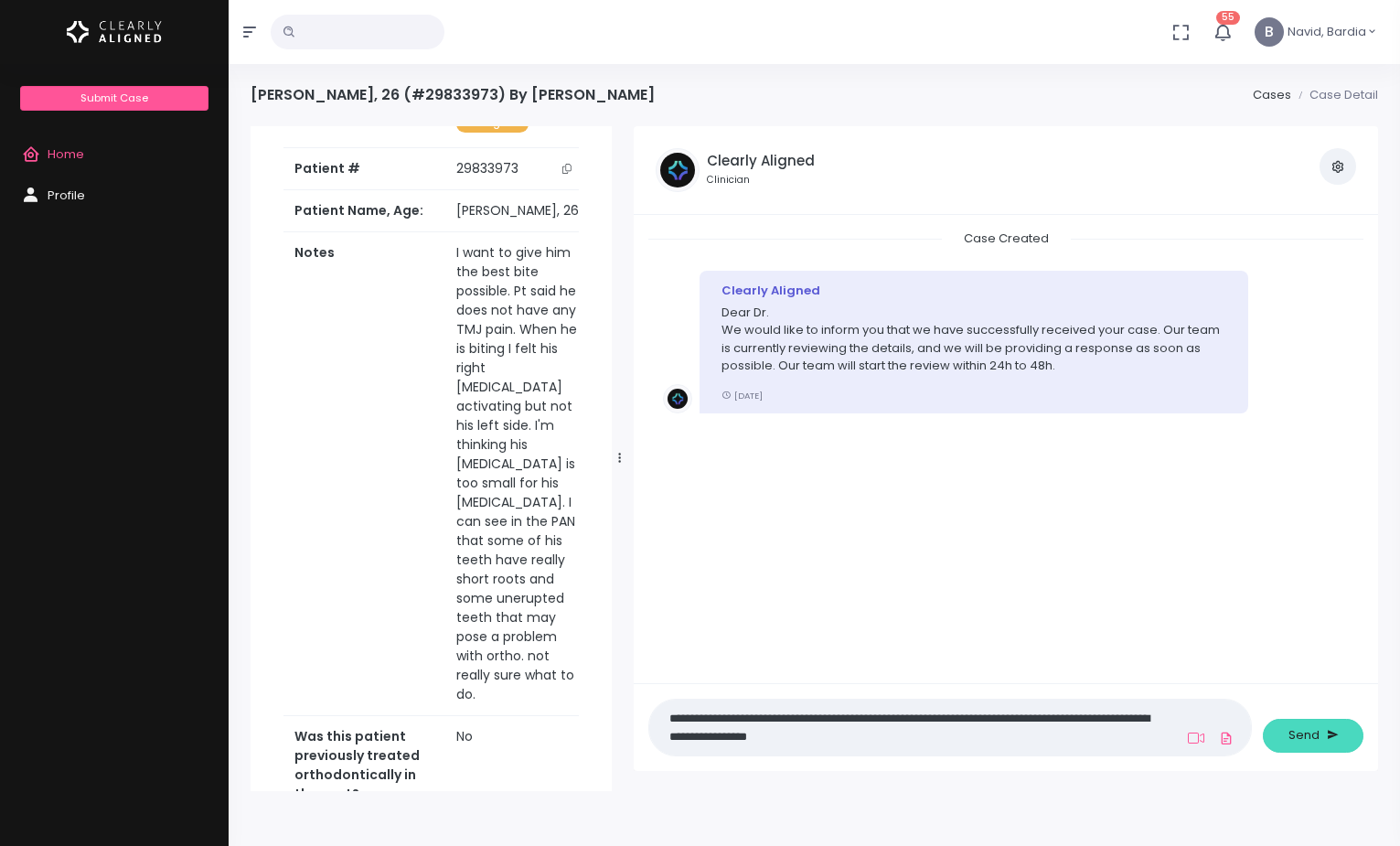
type textarea "**********"
click at [1313, 730] on span "Send" at bounding box center [1304, 735] width 31 height 19
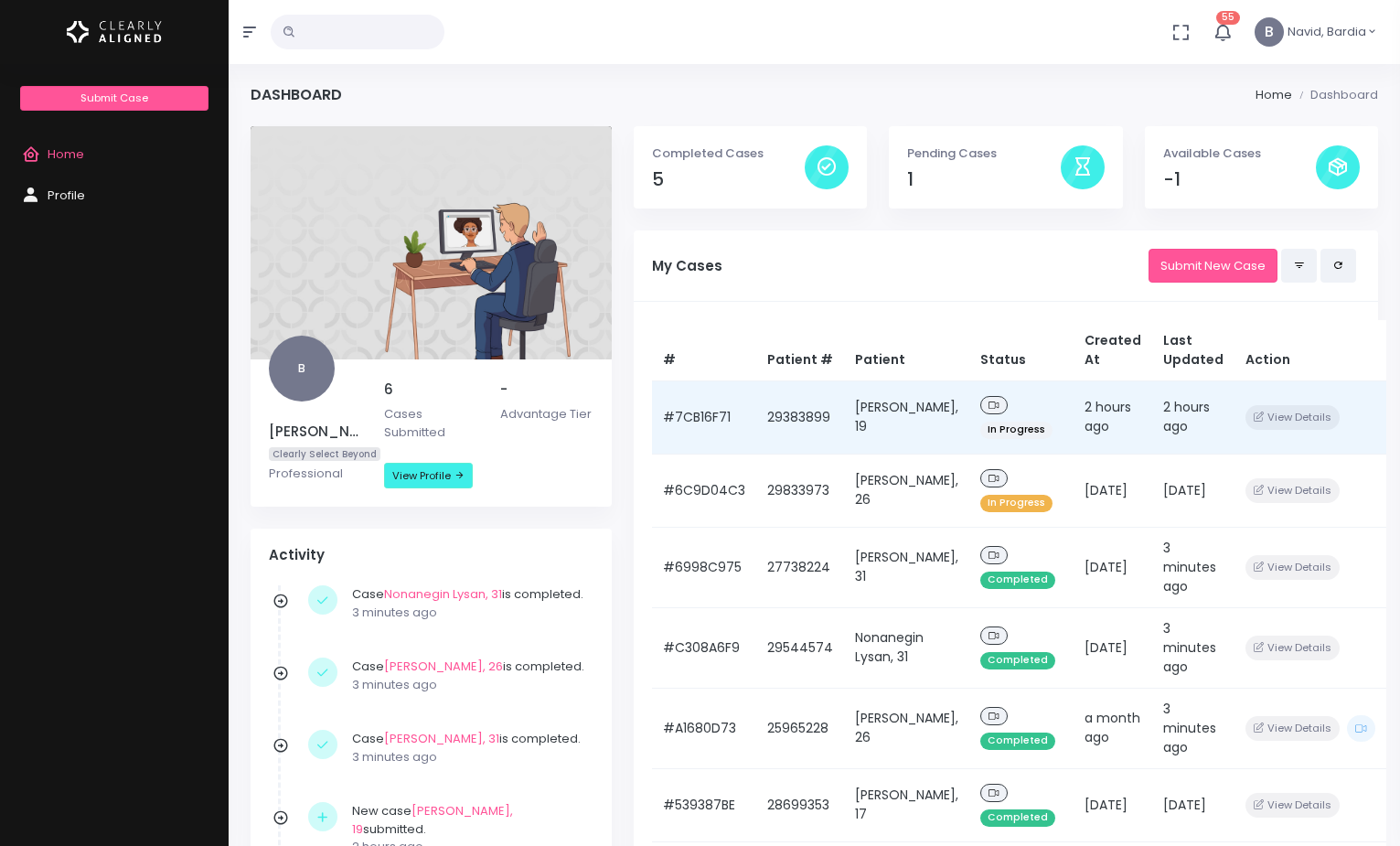
click at [897, 426] on td "[PERSON_NAME], 19" at bounding box center [907, 417] width 126 height 74
